Goal: Information Seeking & Learning: Learn about a topic

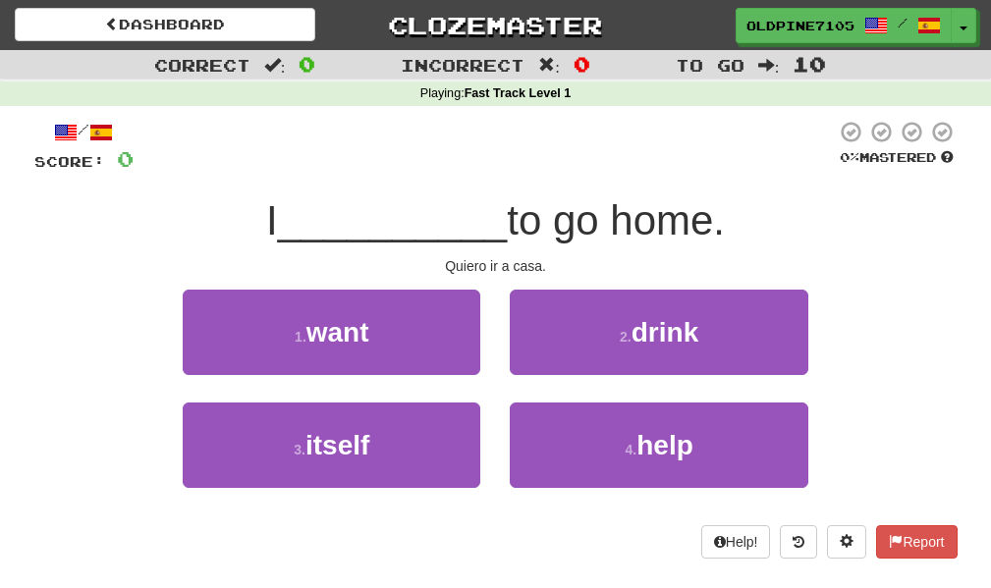
click at [919, 303] on div "1 . want 2 . drink" at bounding box center [496, 346] width 982 height 113
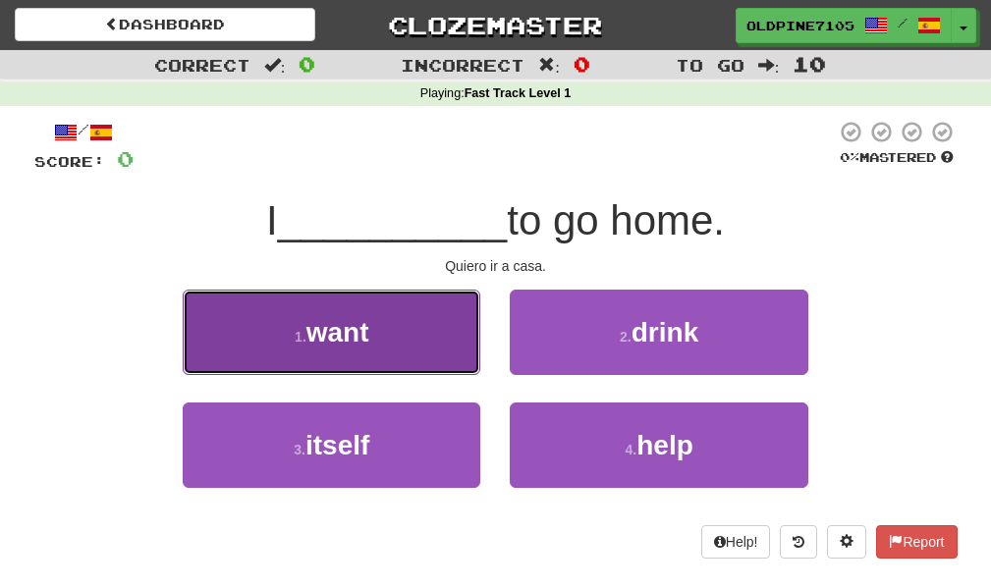
click at [229, 332] on button "1 . want" at bounding box center [332, 332] width 298 height 85
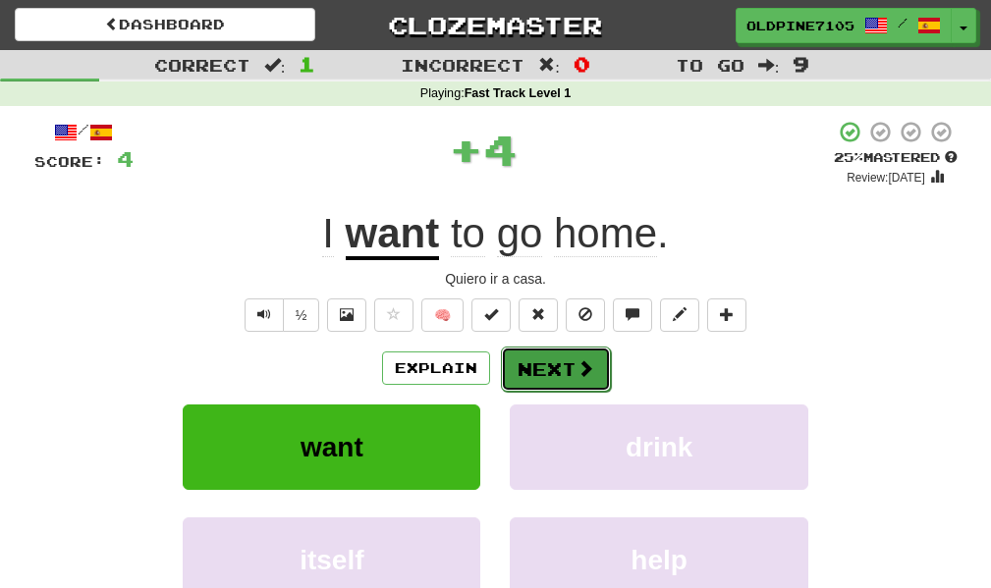
click at [538, 369] on button "Next" at bounding box center [556, 369] width 110 height 45
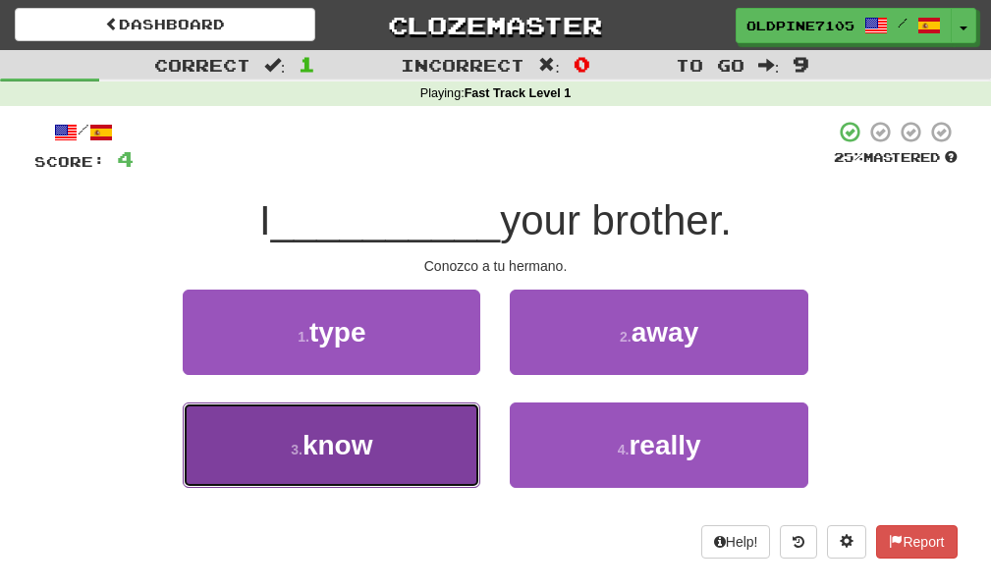
click at [376, 387] on button "3 . know" at bounding box center [332, 445] width 298 height 85
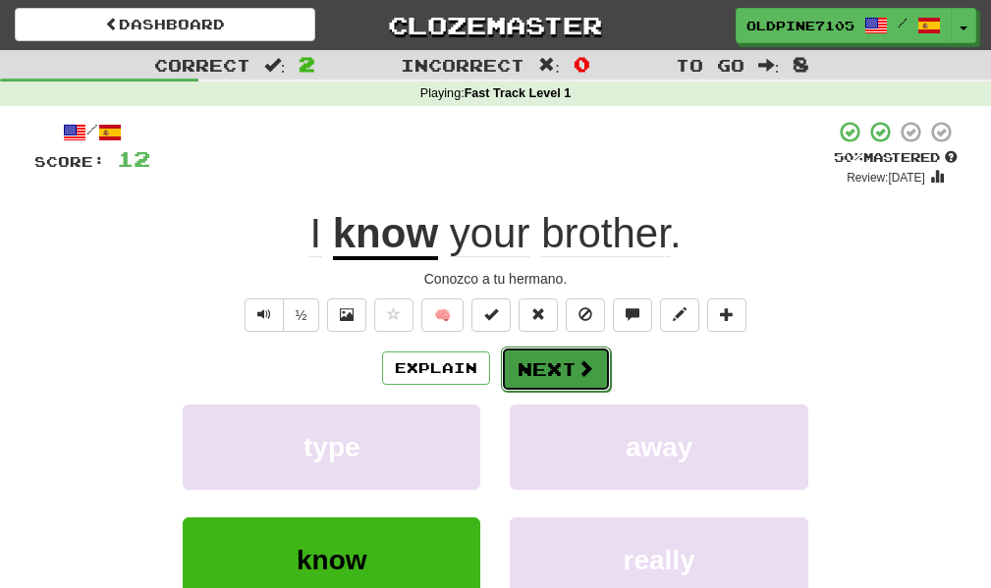
click at [577, 364] on span at bounding box center [586, 368] width 18 height 18
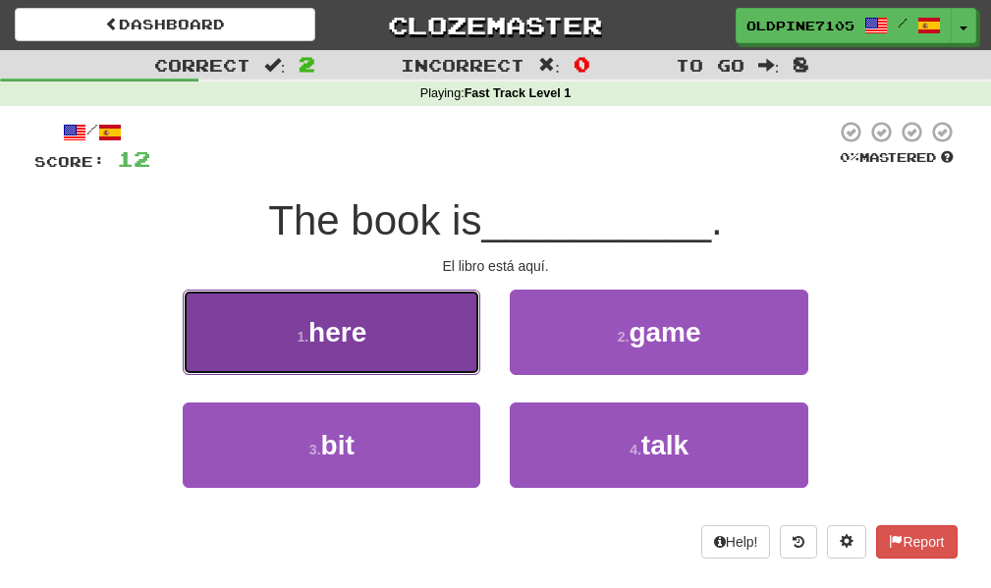
click at [353, 304] on button "1 . here" at bounding box center [332, 332] width 298 height 85
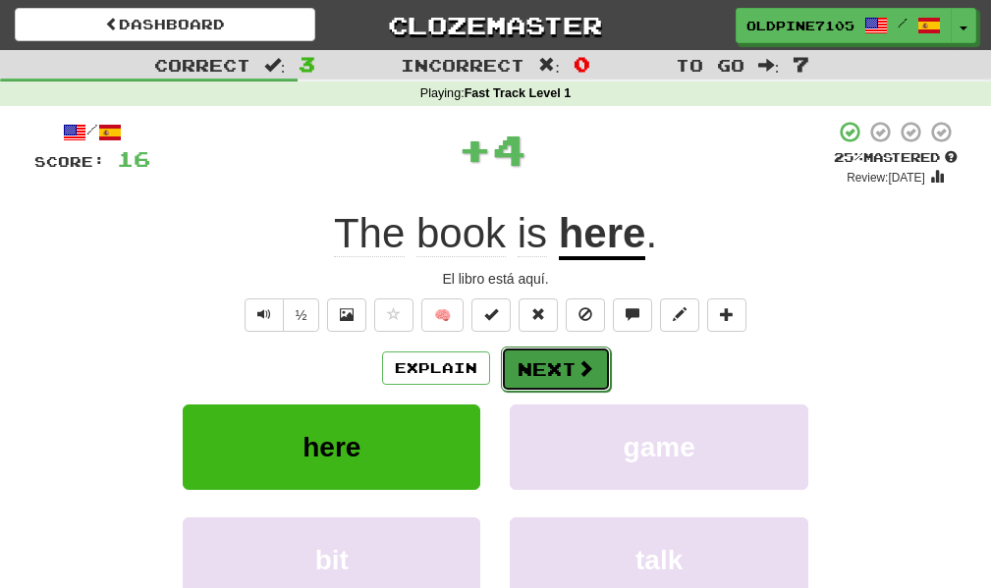
click at [560, 367] on button "Next" at bounding box center [556, 369] width 110 height 45
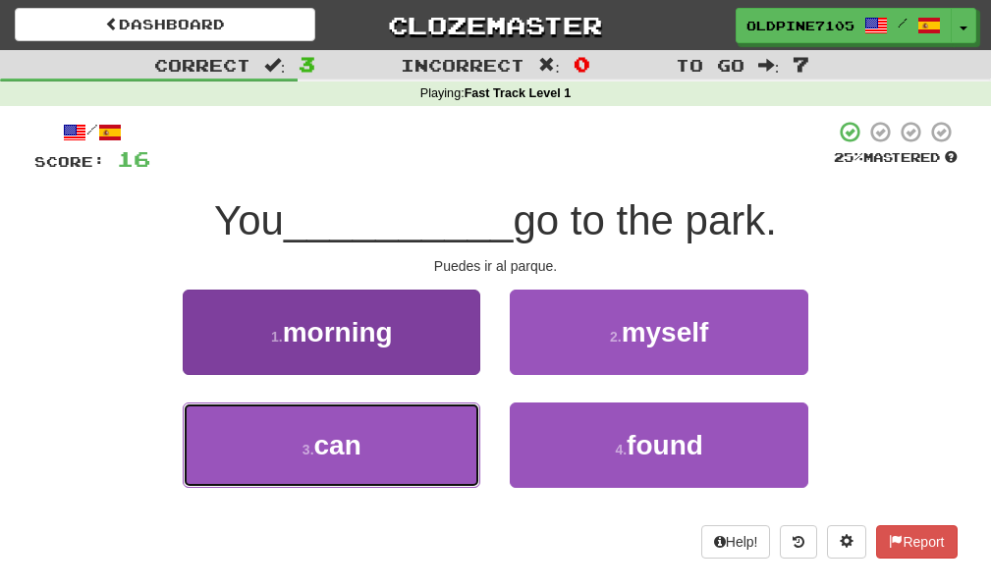
drag, startPoint x: 399, startPoint y: 451, endPoint x: 408, endPoint y: 444, distance: 11.2
click at [400, 387] on button "3 . can" at bounding box center [332, 445] width 298 height 85
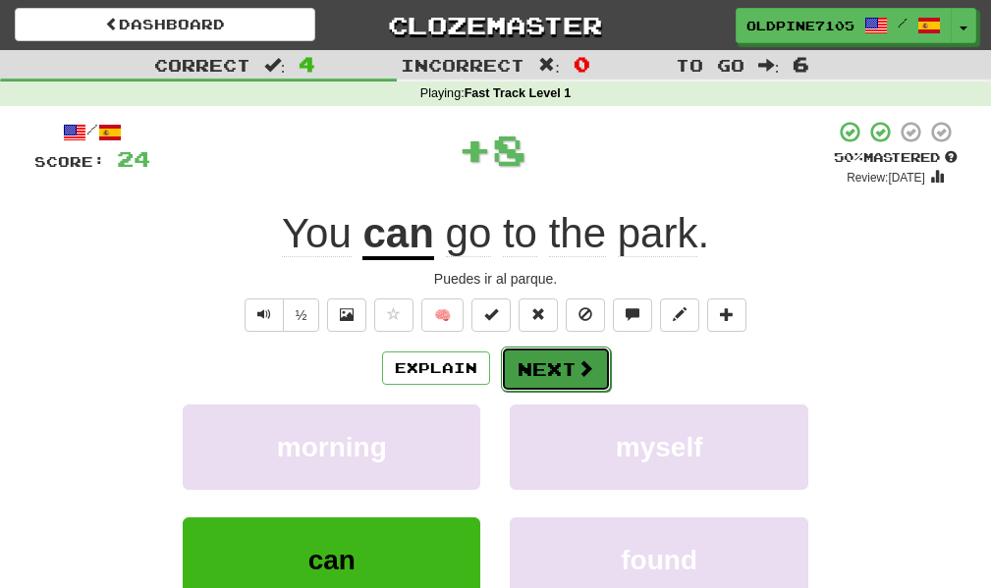
click at [548, 362] on button "Next" at bounding box center [556, 369] width 110 height 45
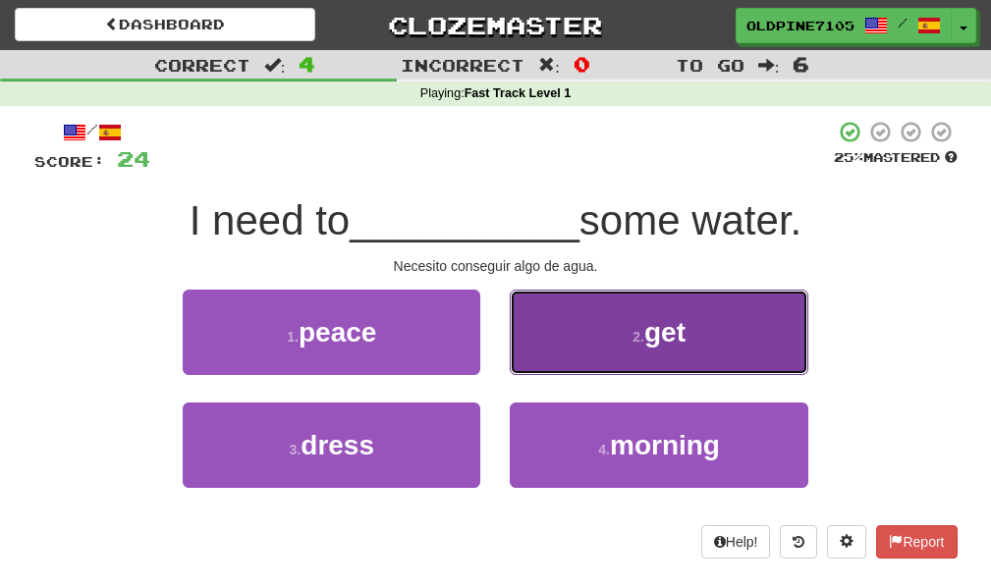
click at [605, 323] on button "2 . get" at bounding box center [659, 332] width 298 height 85
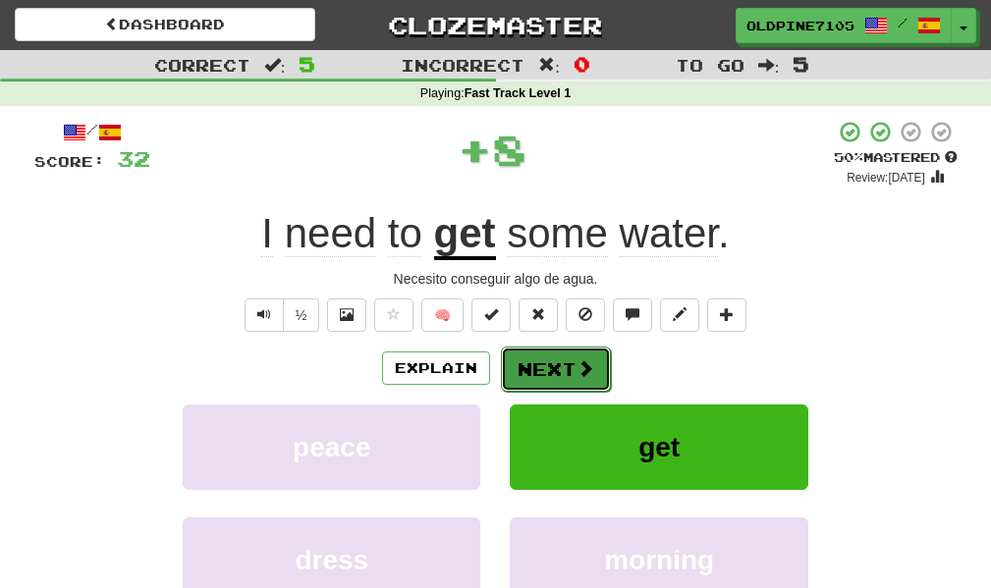
click at [548, 372] on button "Next" at bounding box center [556, 369] width 110 height 45
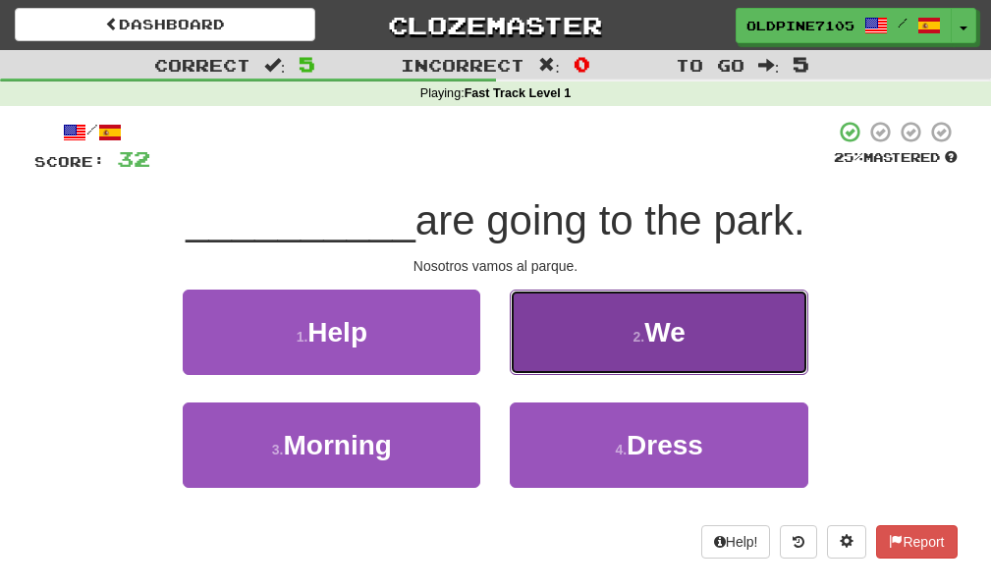
click at [609, 328] on button "2 . We" at bounding box center [659, 332] width 298 height 85
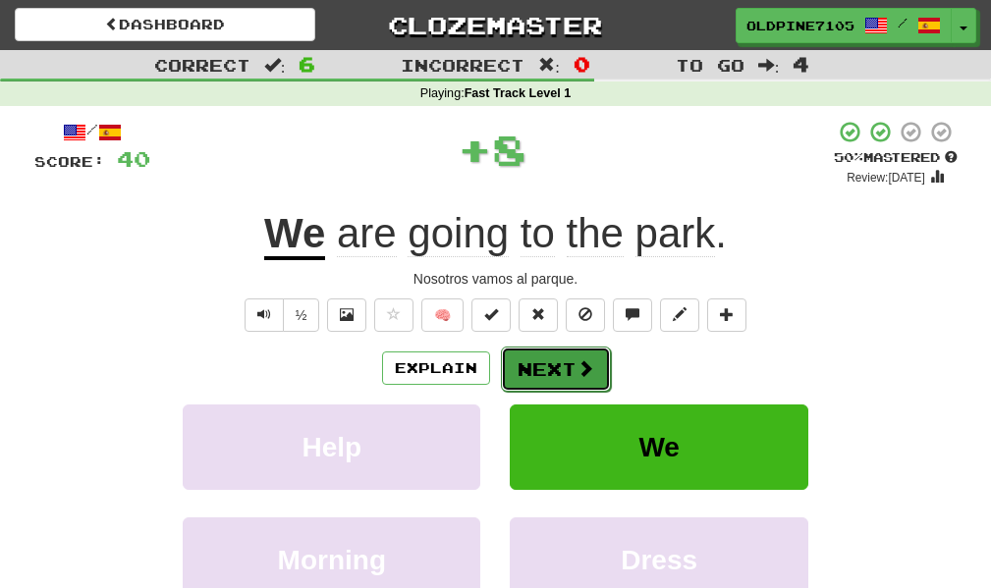
click at [573, 382] on button "Next" at bounding box center [556, 369] width 110 height 45
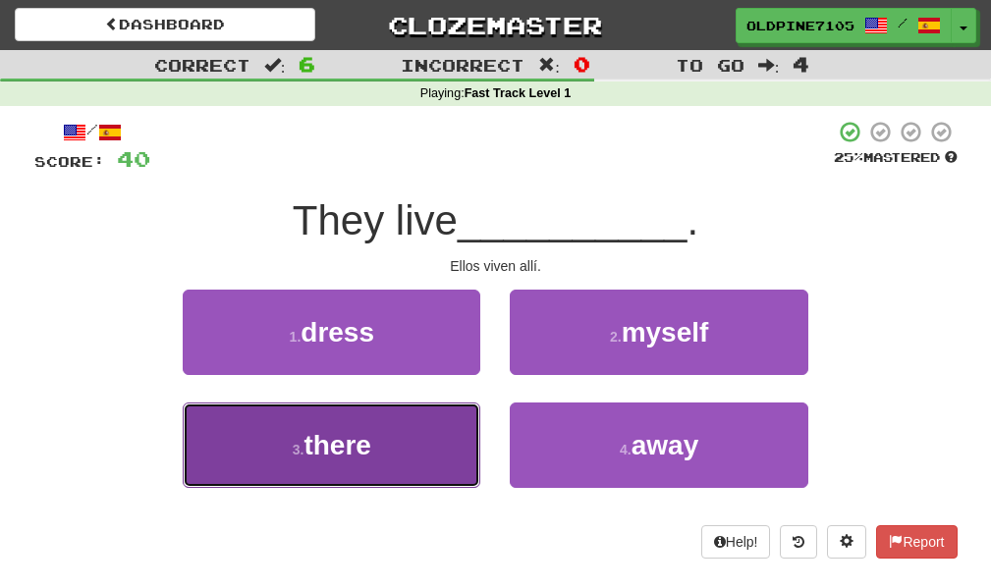
click at [377, 387] on button "3 . there" at bounding box center [332, 445] width 298 height 85
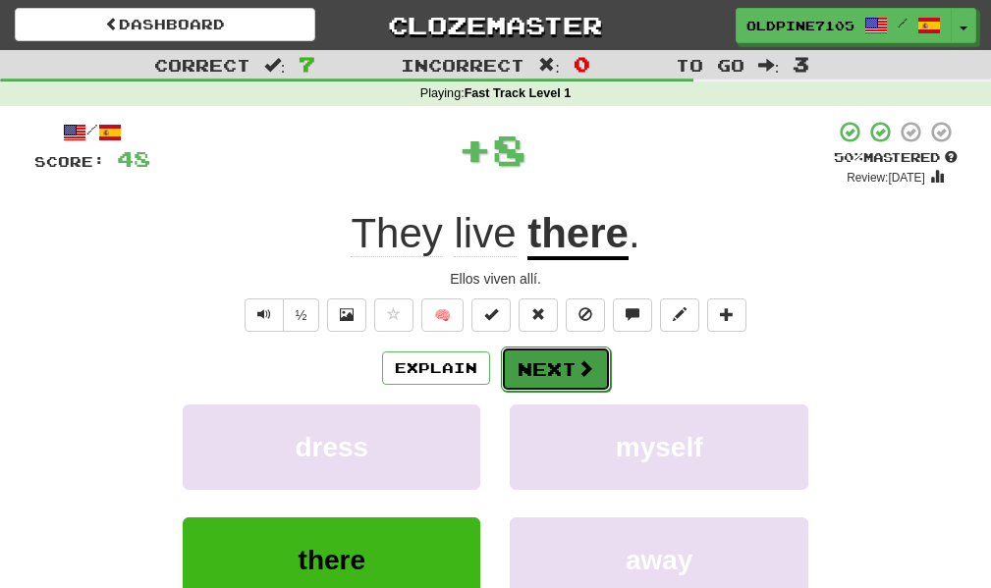
click at [541, 368] on button "Next" at bounding box center [556, 369] width 110 height 45
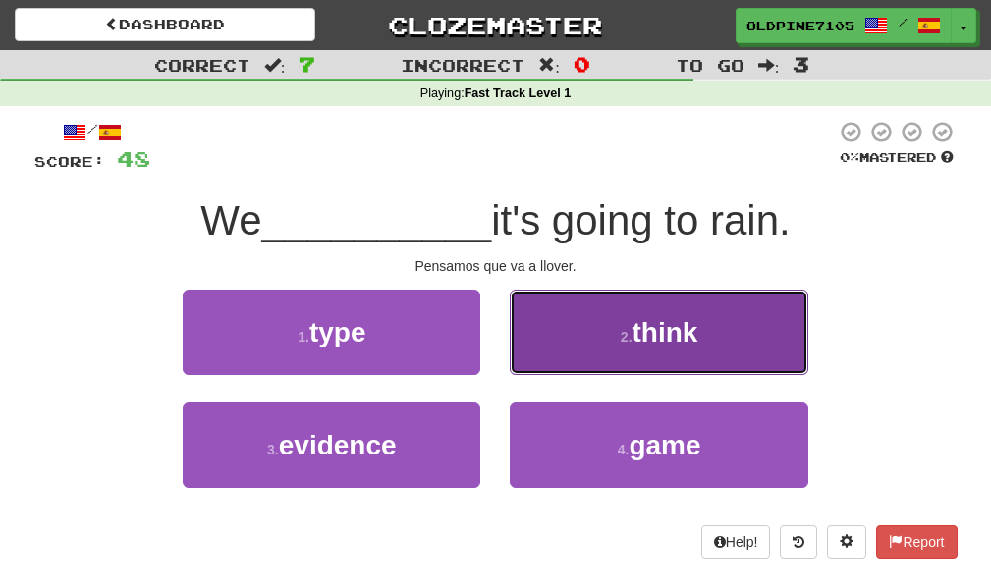
click at [694, 327] on span "think" at bounding box center [666, 332] width 66 height 30
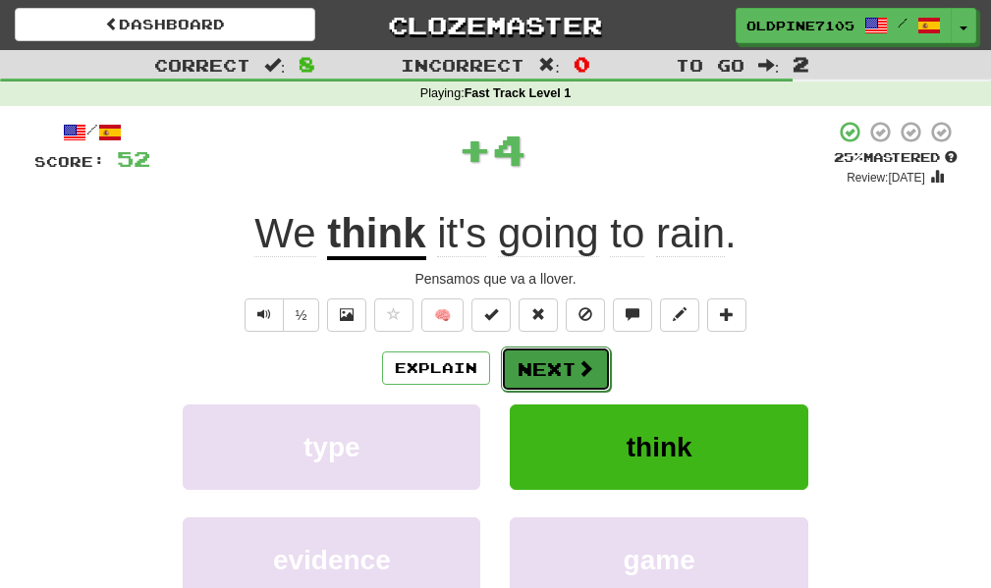
click at [578, 377] on span at bounding box center [586, 368] width 18 height 18
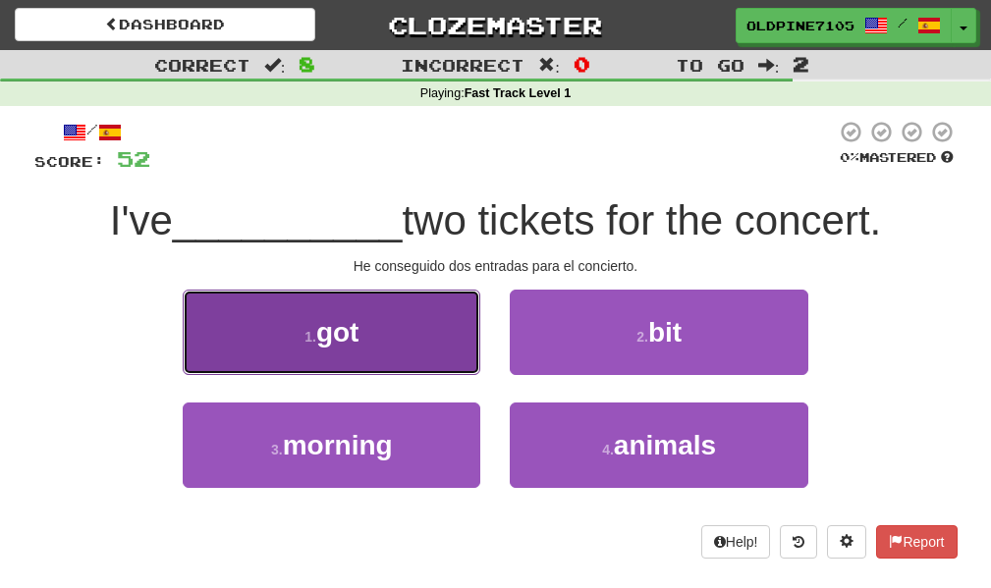
click at [357, 318] on span "got" at bounding box center [337, 332] width 43 height 30
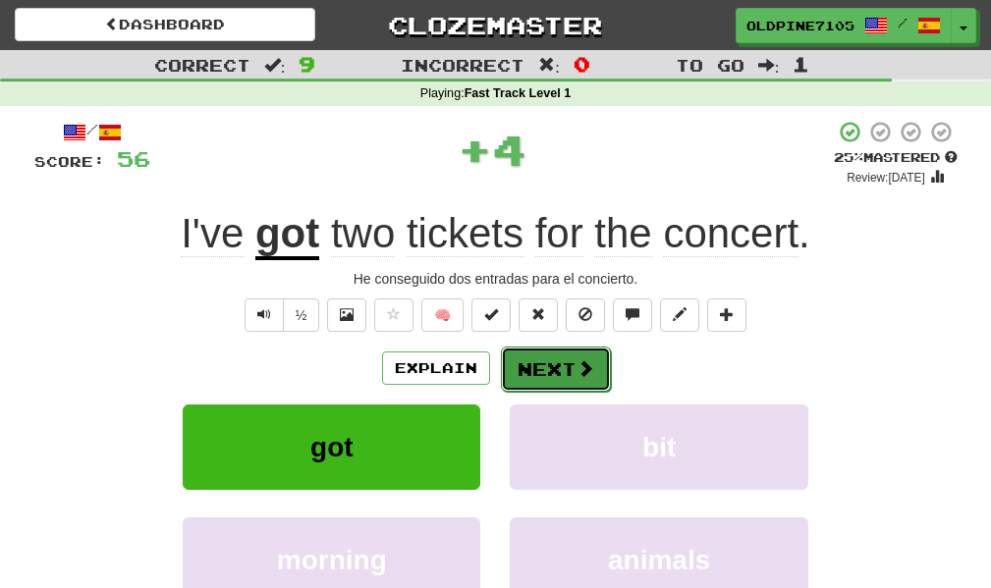
click at [582, 385] on button "Next" at bounding box center [556, 369] width 110 height 45
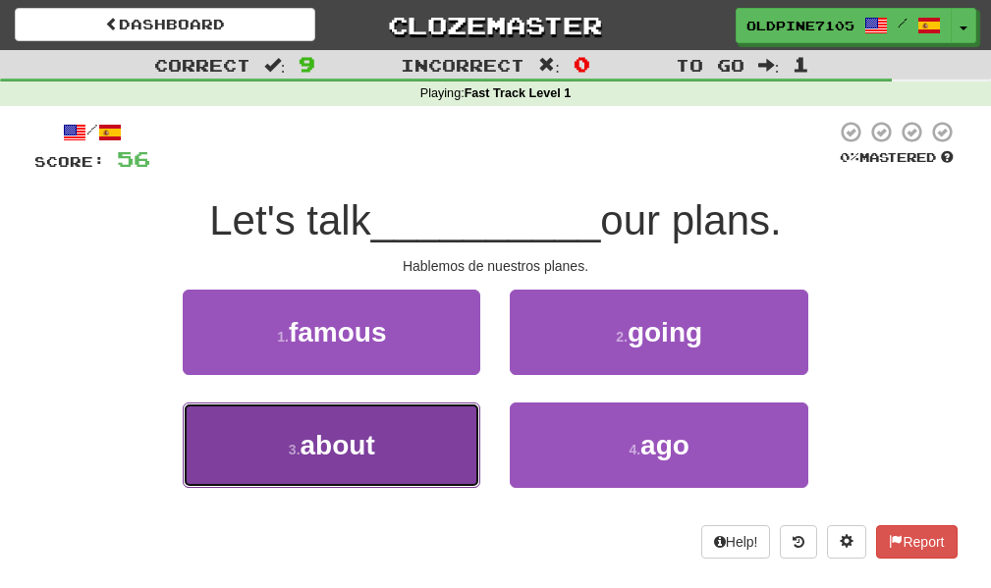
click at [307, 387] on span "about" at bounding box center [338, 445] width 75 height 30
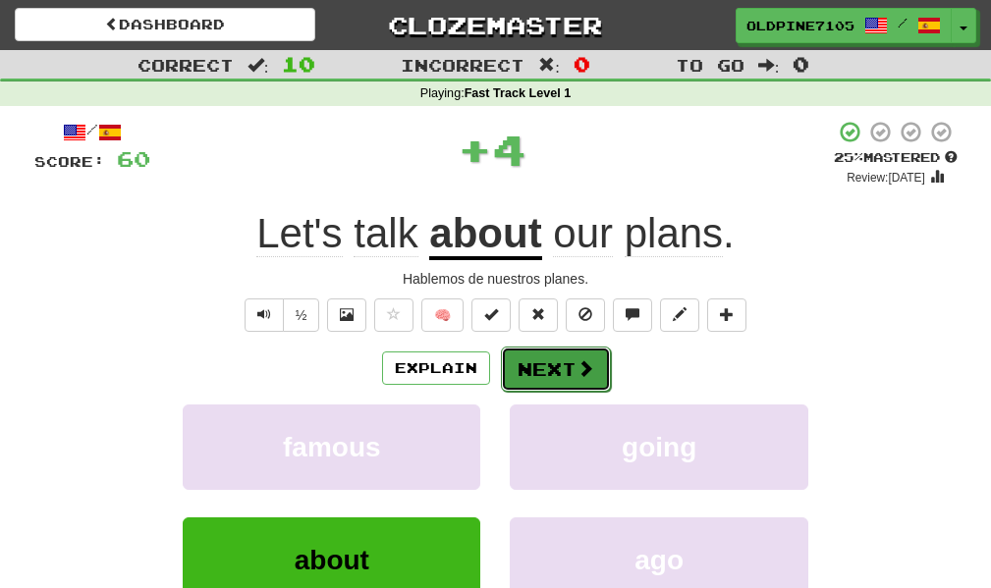
click at [557, 377] on button "Next" at bounding box center [556, 369] width 110 height 45
